Goal: Navigation & Orientation: Find specific page/section

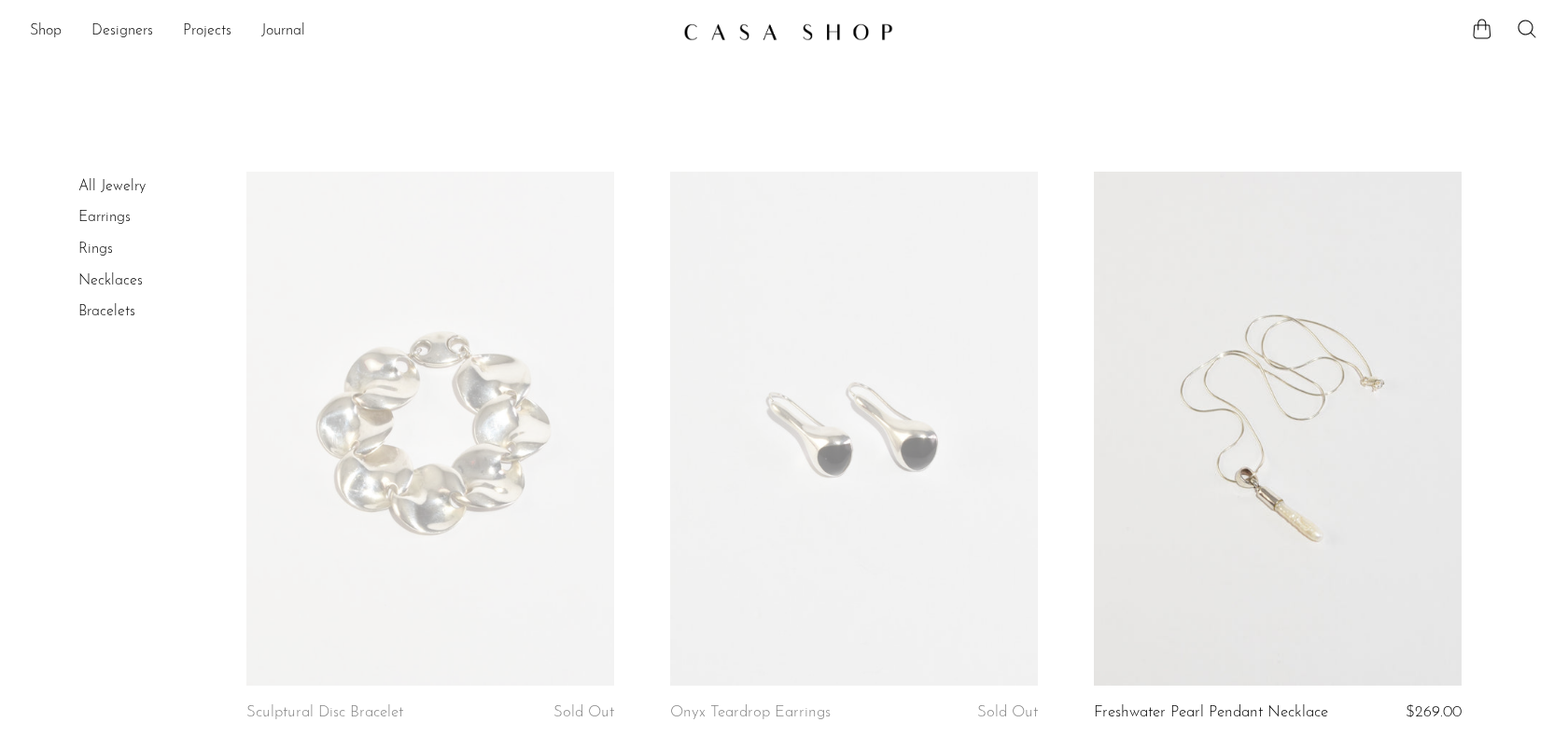
click at [105, 217] on link "Earrings" at bounding box center [104, 216] width 52 height 15
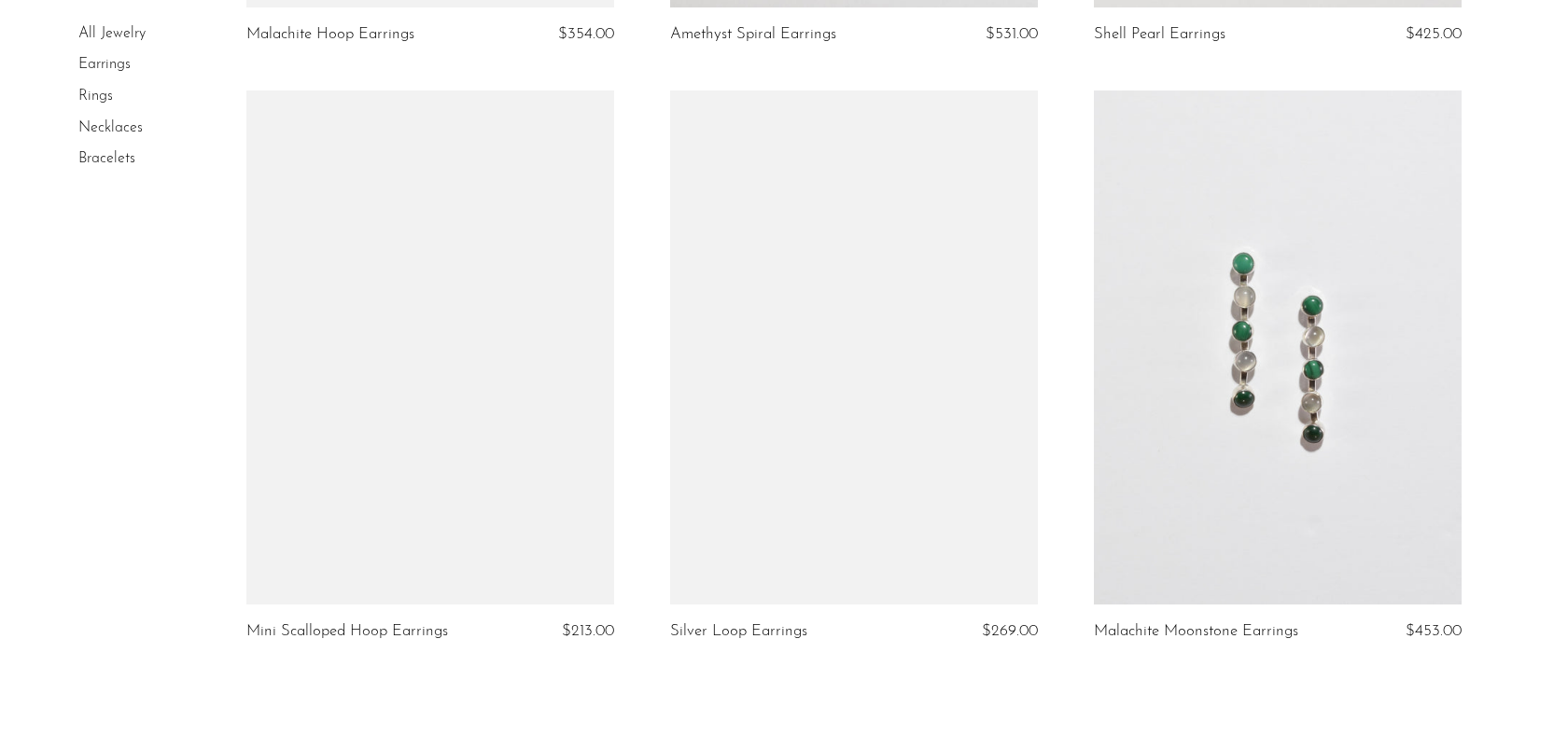
scroll to position [7033, 0]
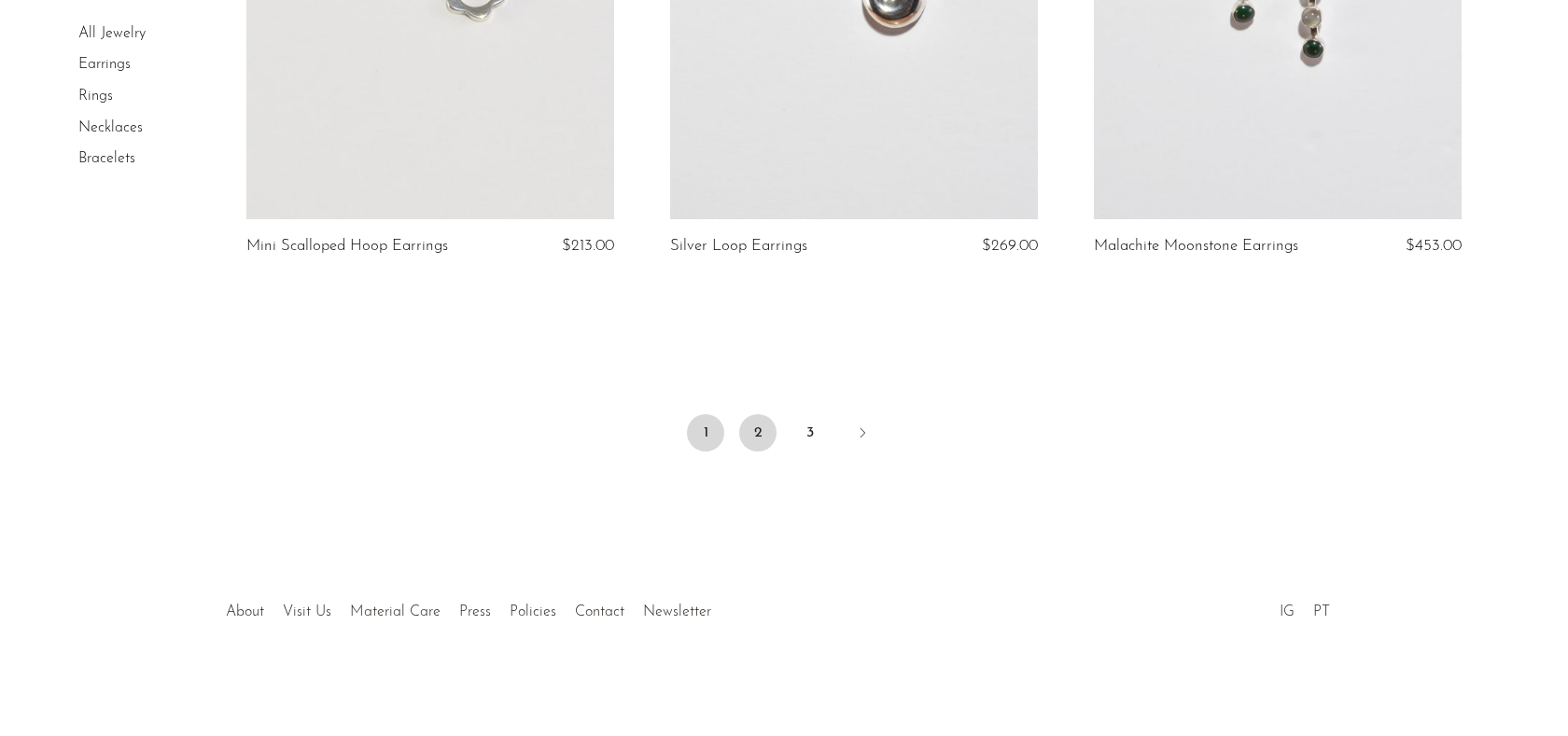
click at [749, 437] on link "2" at bounding box center [758, 433] width 37 height 37
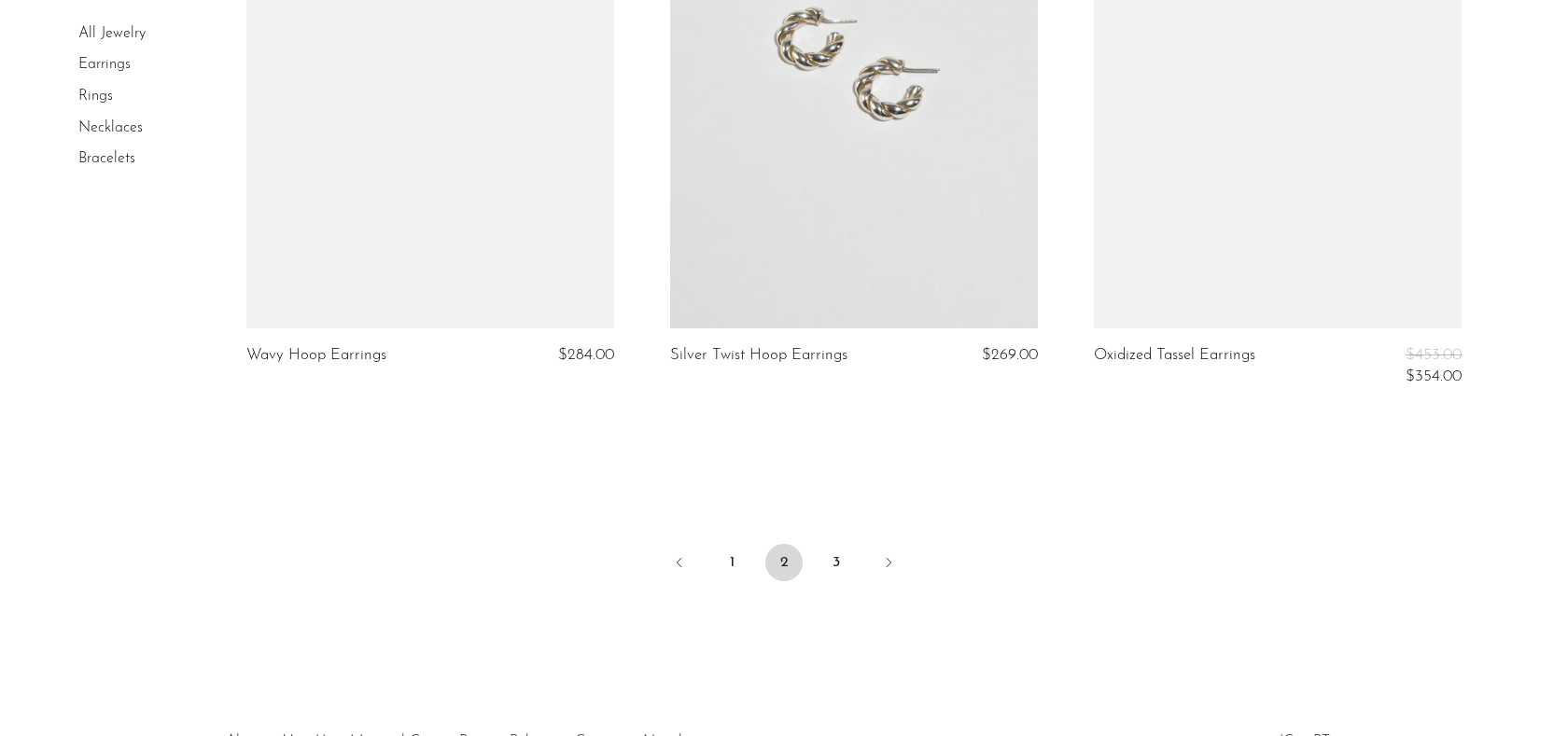
scroll to position [6968, 0]
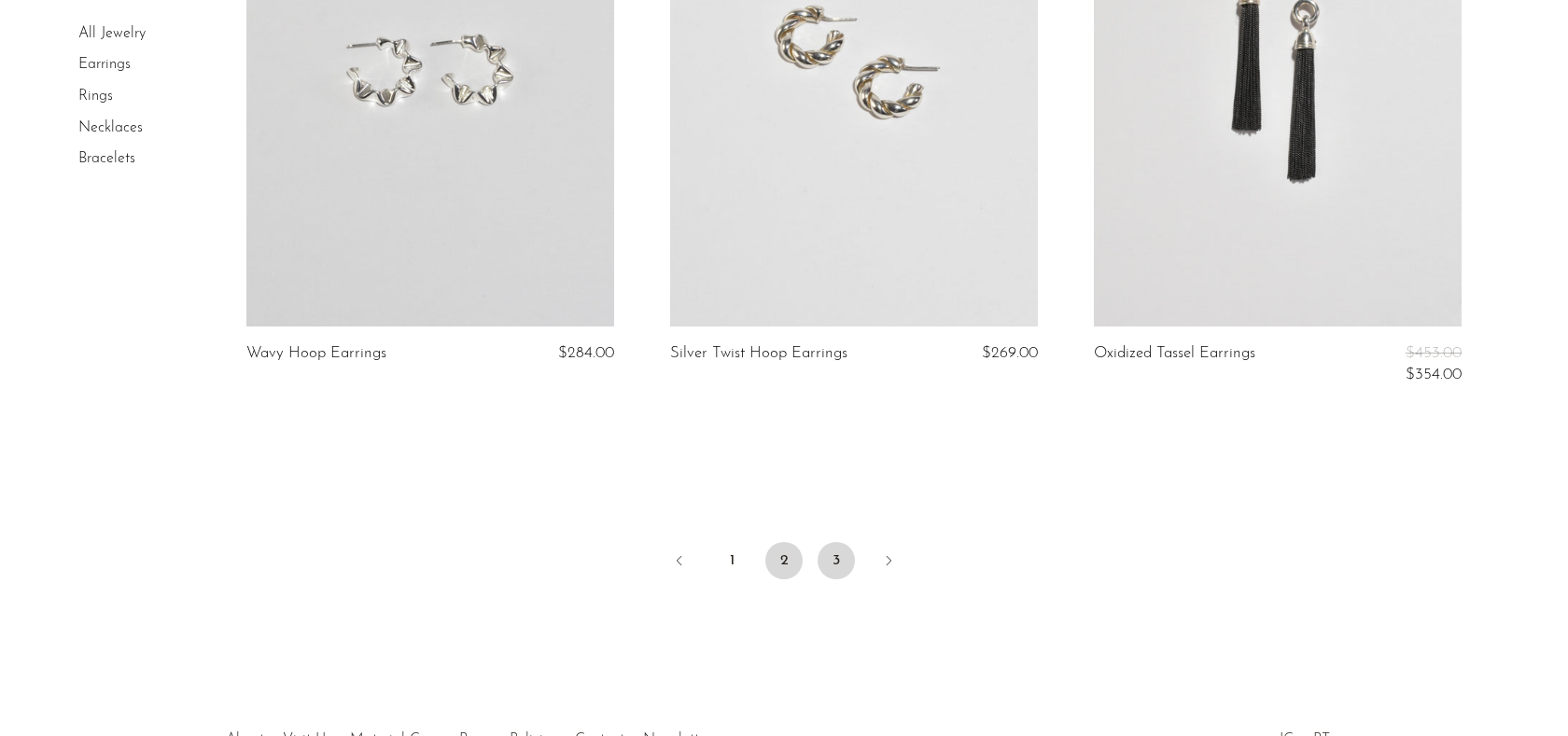
click at [824, 557] on link "3" at bounding box center [836, 561] width 37 height 37
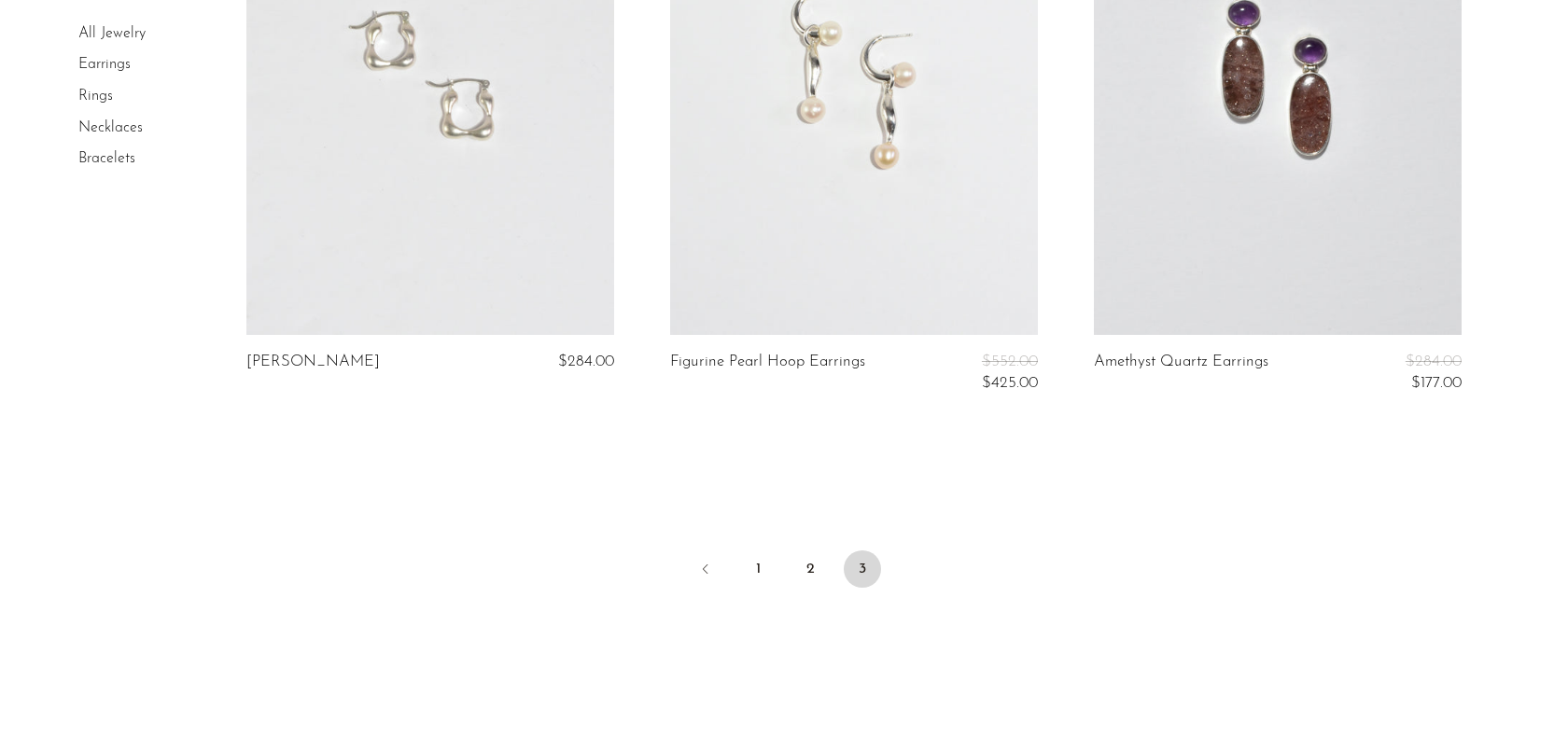
scroll to position [2960, 0]
